Goal: Register for event/course

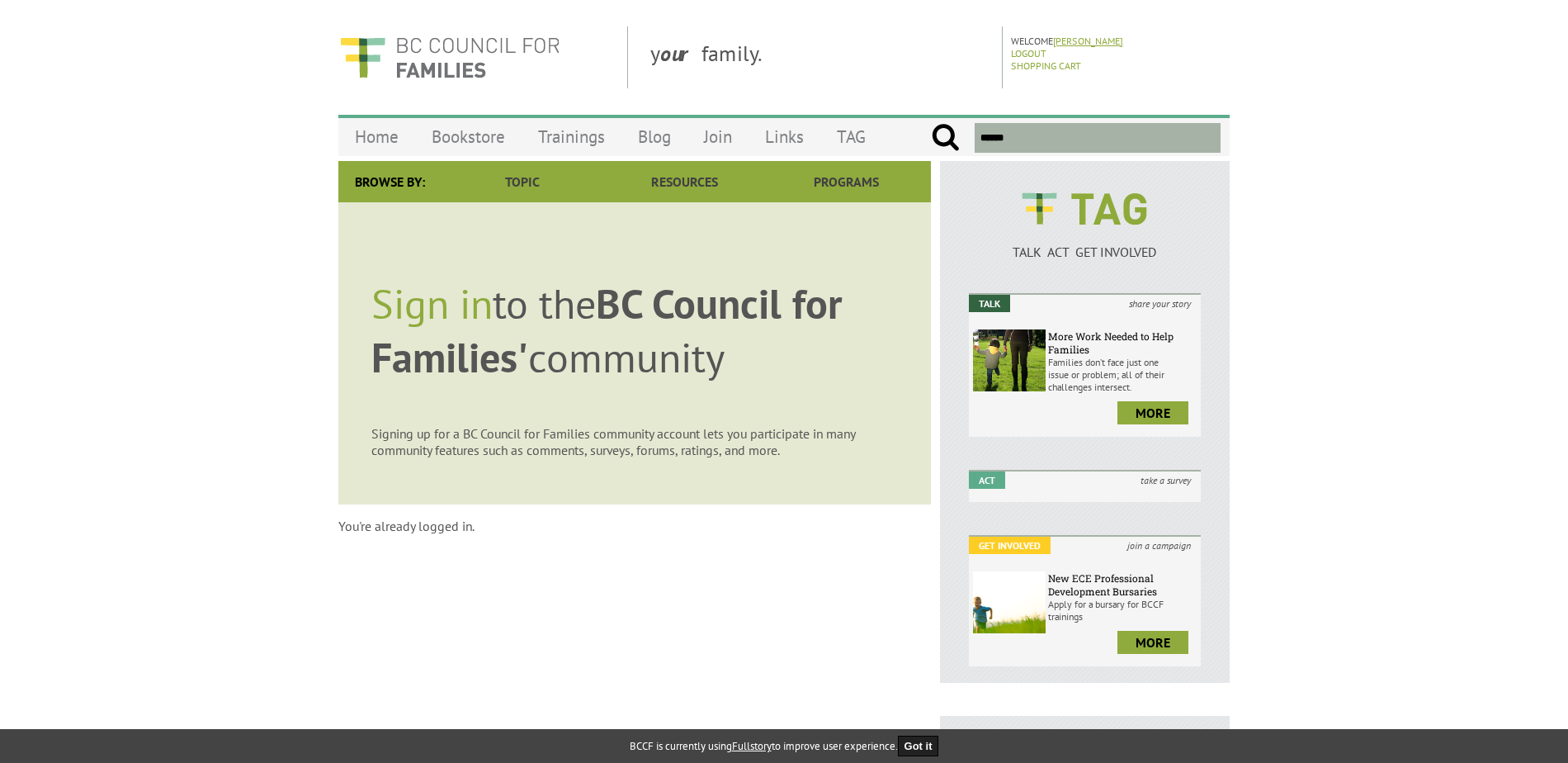
click at [1100, 39] on link "[PERSON_NAME]" at bounding box center [1087, 41] width 70 height 13
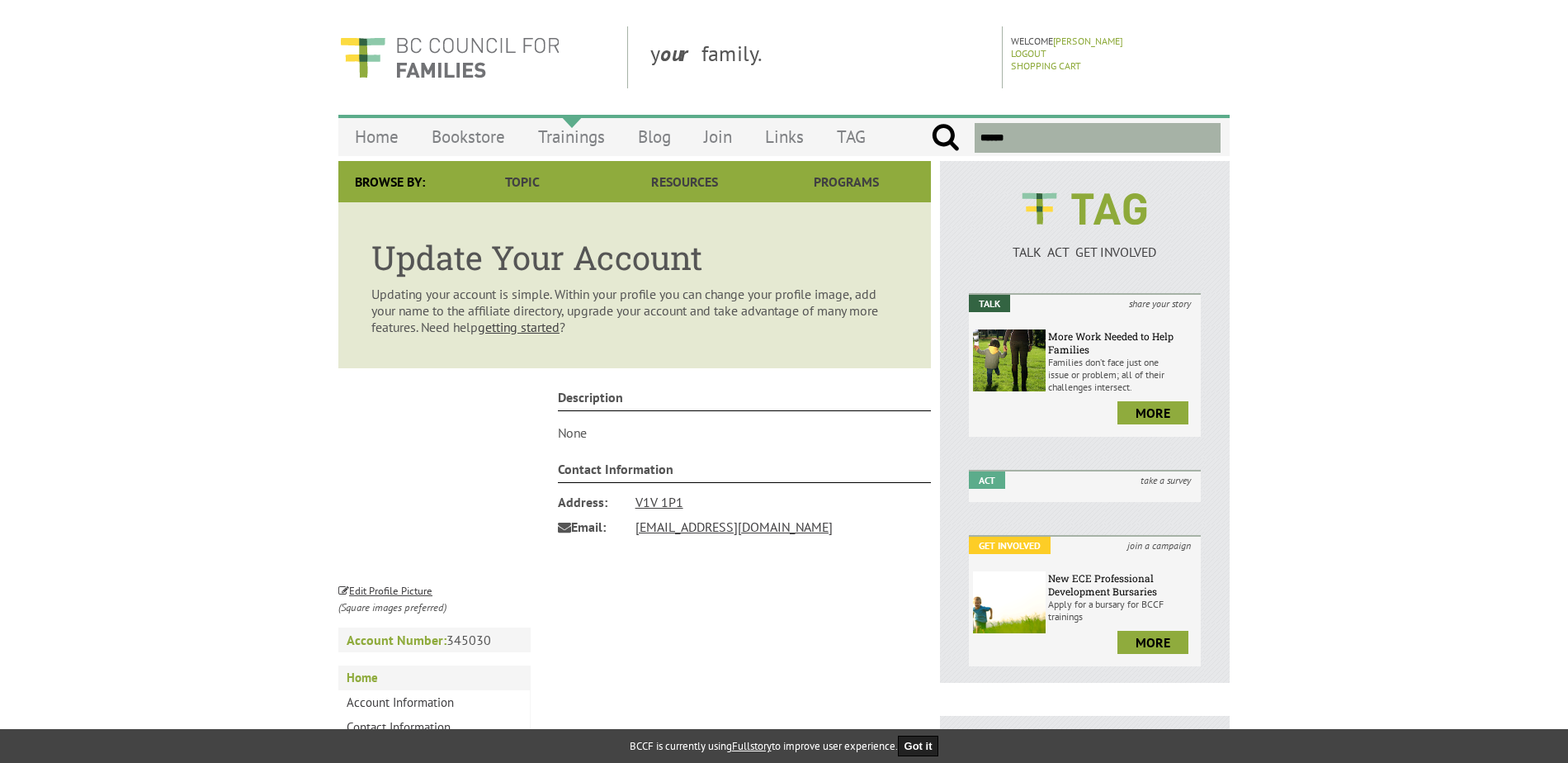
click at [572, 141] on link "Trainings" at bounding box center [572, 136] width 100 height 39
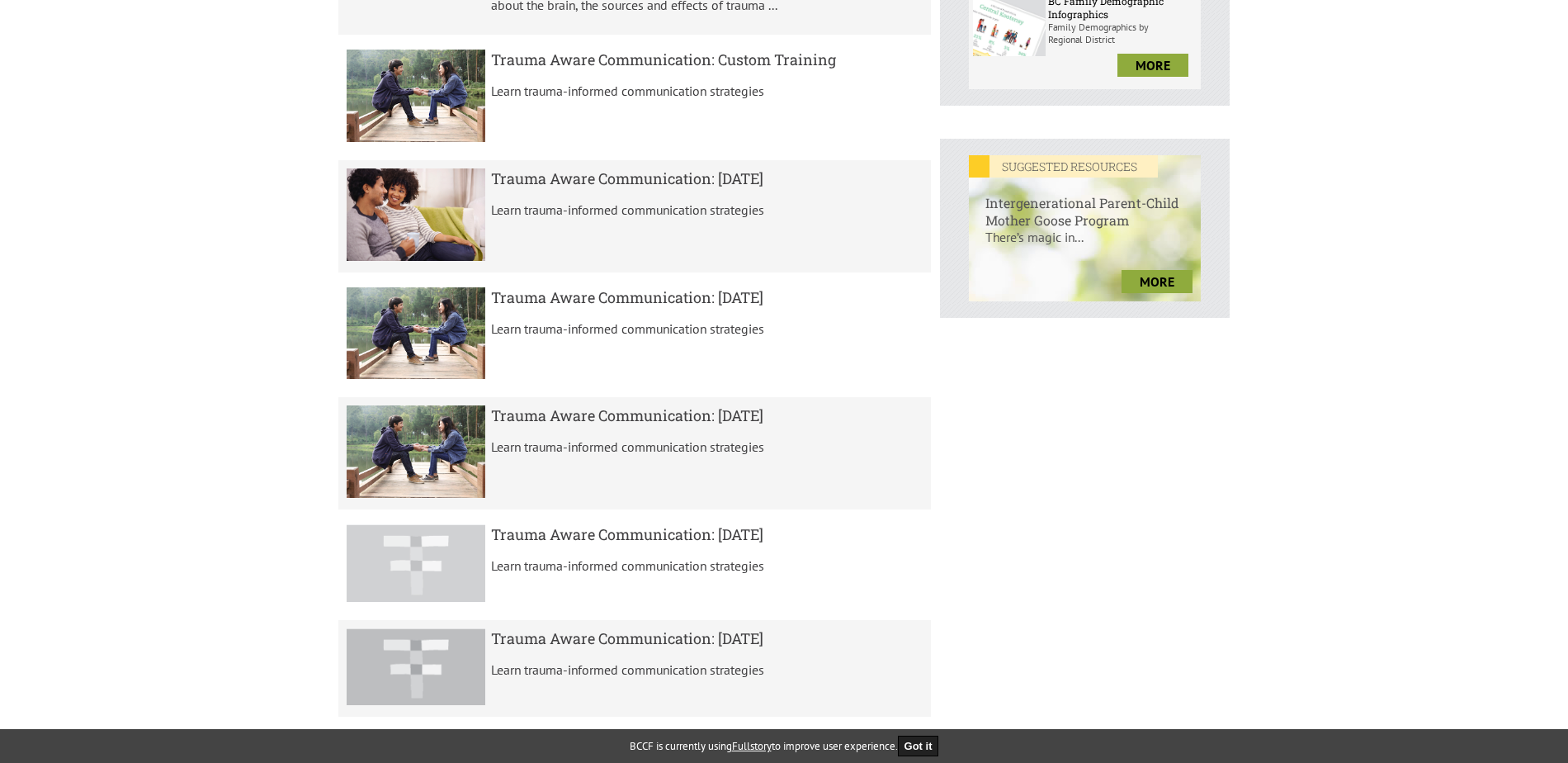
scroll to position [578, 0]
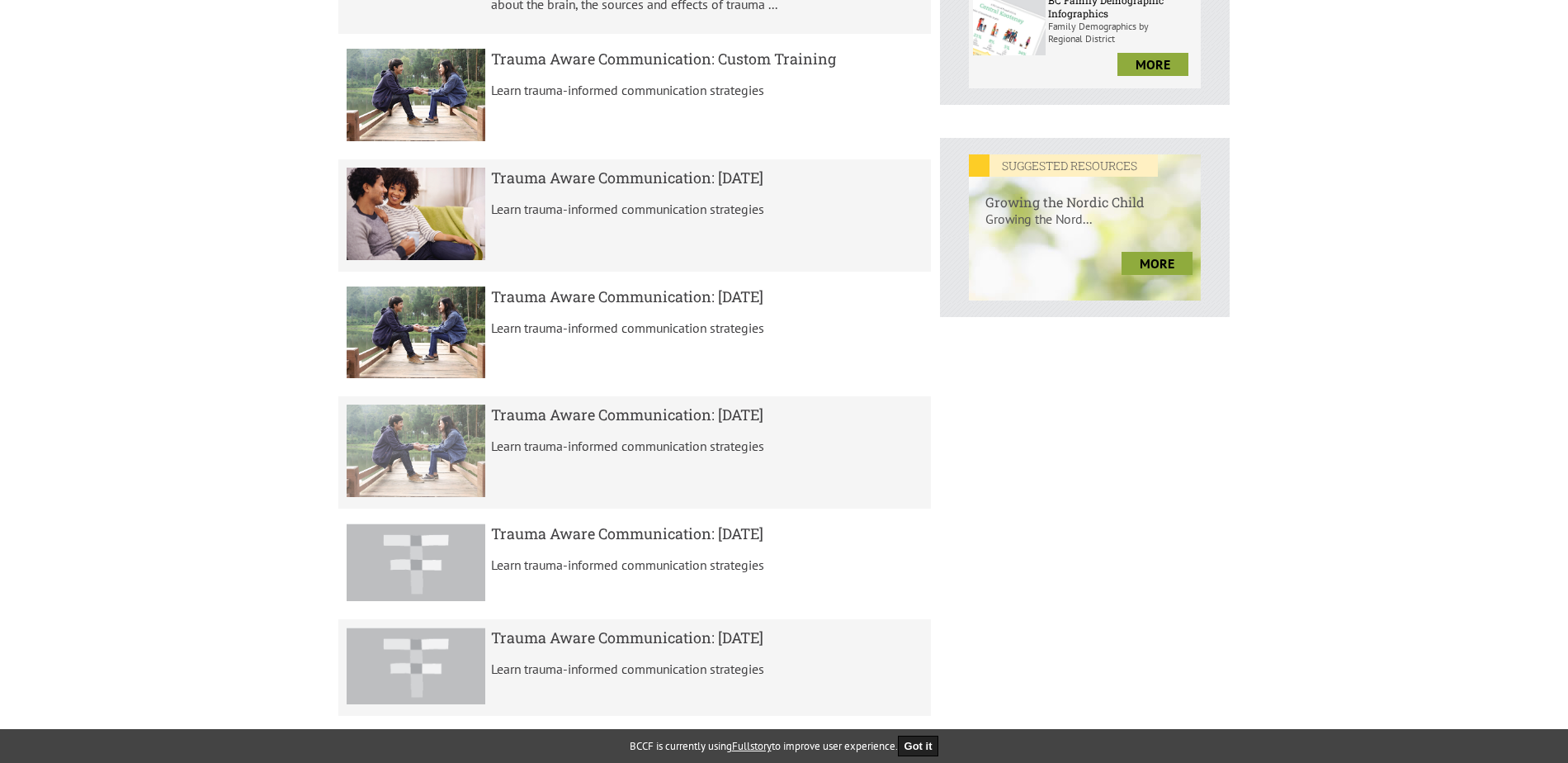
click at [638, 412] on h5 "Trauma Aware Communication: [DATE]" at bounding box center [707, 415] width 432 height 20
